Goal: Task Accomplishment & Management: Use online tool/utility

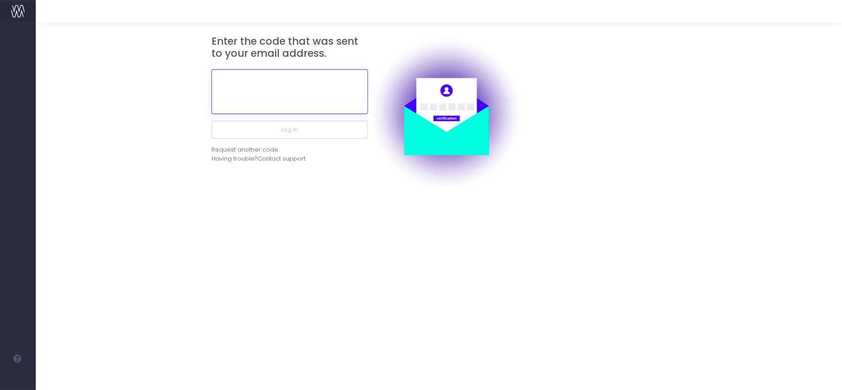
click at [332, 87] on input "text" at bounding box center [289, 91] width 156 height 45
paste input "885259"
type input "885259"
click at [211, 121] on button "Log in" at bounding box center [289, 130] width 156 height 18
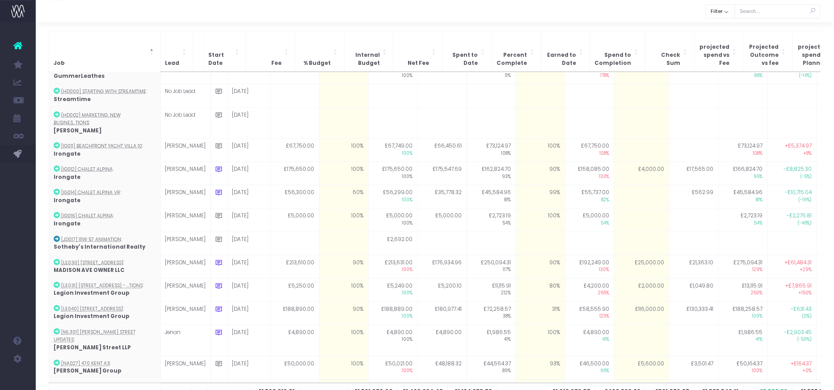
scroll to position [417, 0]
click at [727, 15] on button "Filter" at bounding box center [721, 11] width 30 height 14
click at [722, 32] on span at bounding box center [719, 31] width 8 height 8
click at [728, 32] on input "All" at bounding box center [731, 30] width 6 height 6
checkbox input "false"
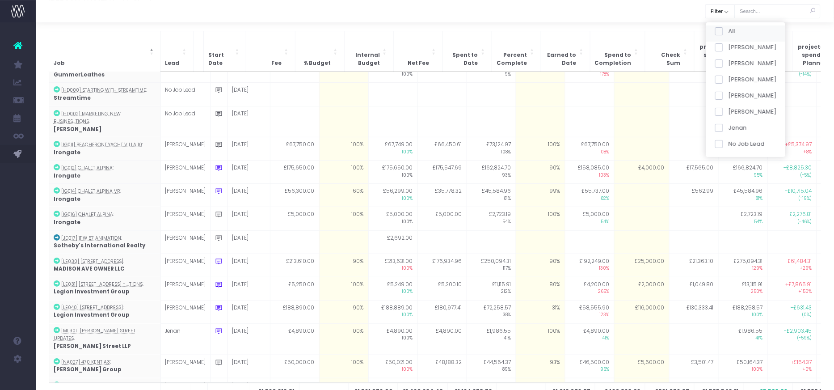
checkbox input "false"
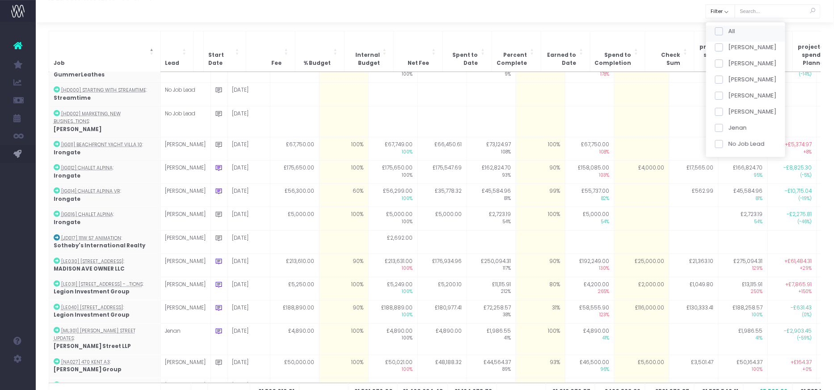
checkbox input "false"
click at [720, 77] on span at bounding box center [719, 80] width 8 height 8
click at [728, 77] on input "[PERSON_NAME]" at bounding box center [731, 78] width 6 height 6
checkbox input "true"
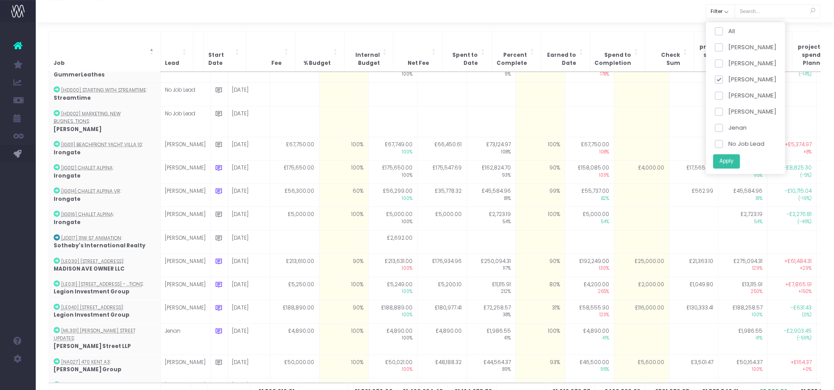
click at [736, 163] on button "Apply" at bounding box center [726, 161] width 27 height 15
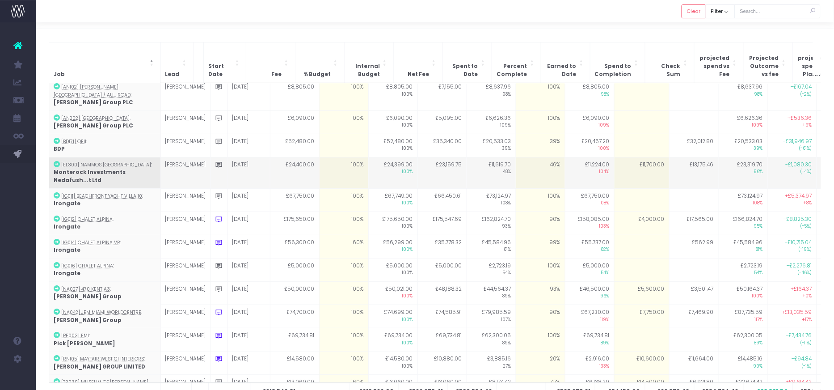
scroll to position [18, 0]
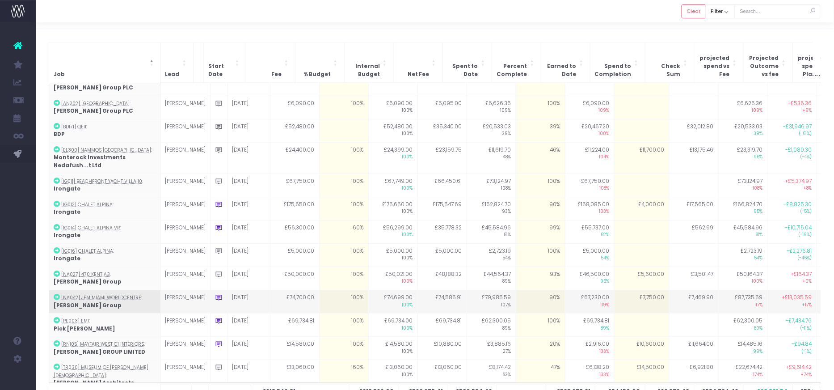
click at [614, 290] on td "£7,750.00" at bounding box center [641, 301] width 55 height 23
type input "4500"
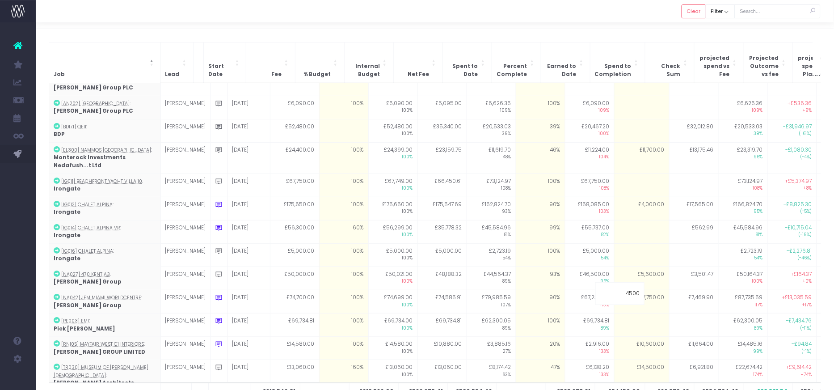
click at [629, 20] on div at bounding box center [435, 11] width 798 height 22
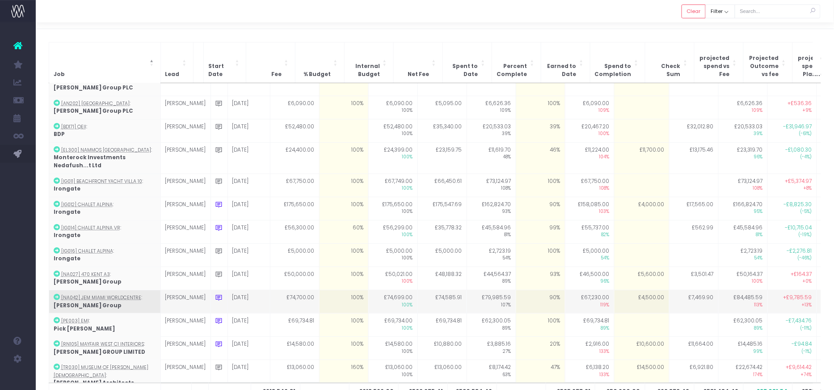
click at [540, 290] on td "90%" at bounding box center [540, 301] width 49 height 23
type input "91"
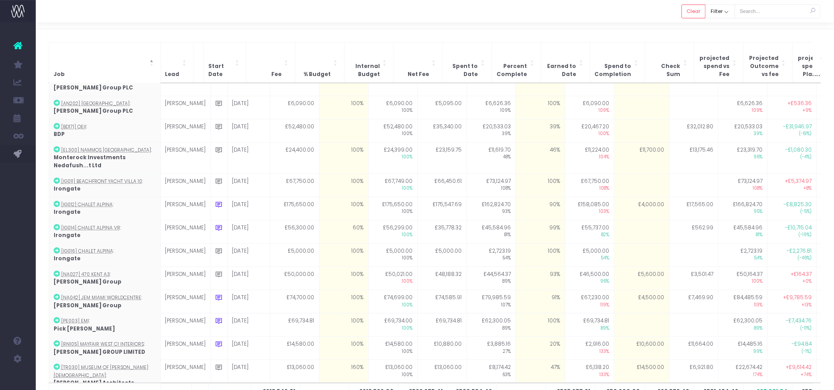
click at [574, 15] on div at bounding box center [435, 11] width 798 height 22
